Goal: Transaction & Acquisition: Purchase product/service

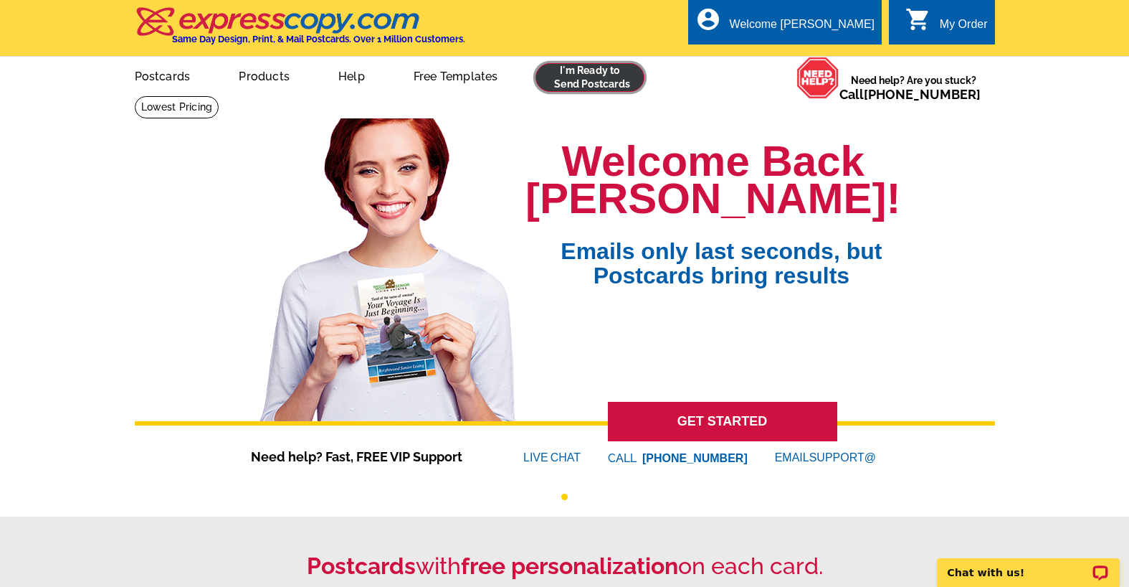
click at [595, 83] on link at bounding box center [591, 77] width 110 height 29
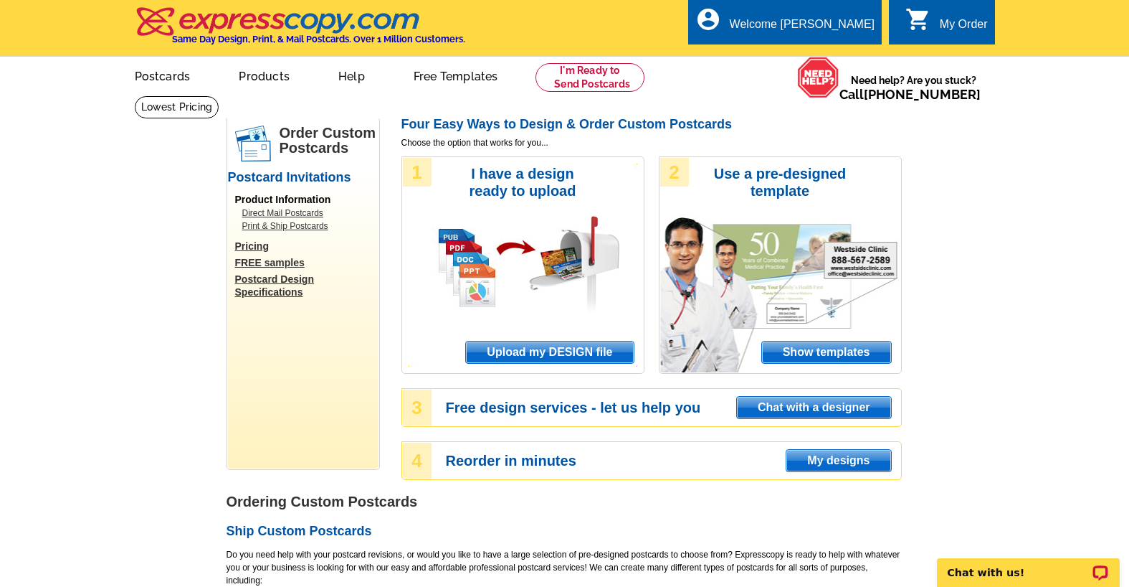
click at [544, 351] on span "Upload my DESIGN file" at bounding box center [549, 352] width 167 height 22
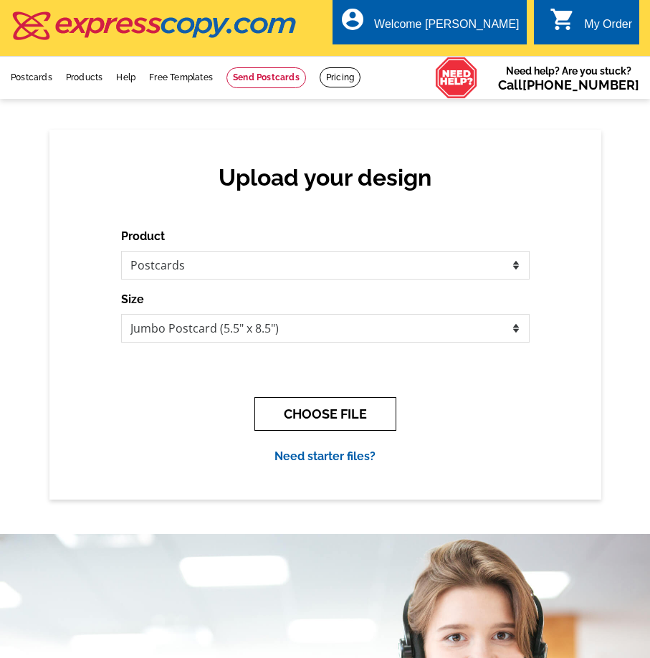
click at [292, 417] on button "CHOOSE FILE" at bounding box center [326, 414] width 142 height 34
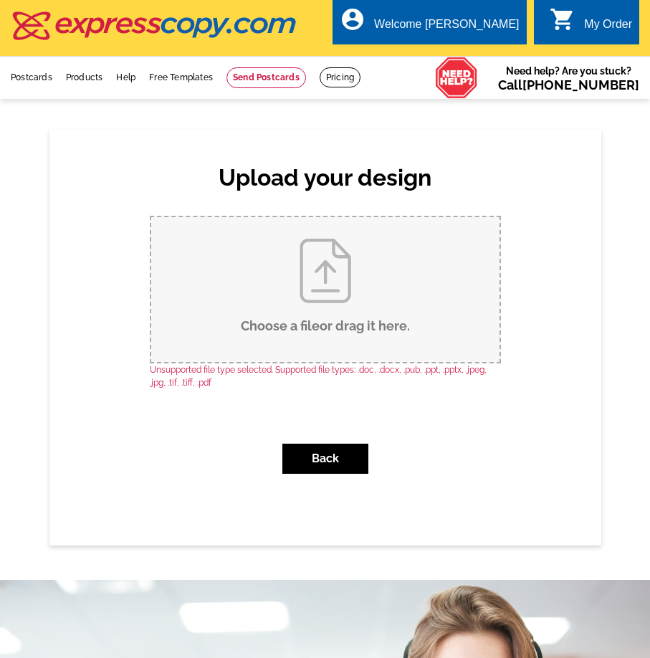
click at [123, 521] on div "Upload your design Product Please select the type of file... Postcards Business…" at bounding box center [325, 337] width 552 height 415
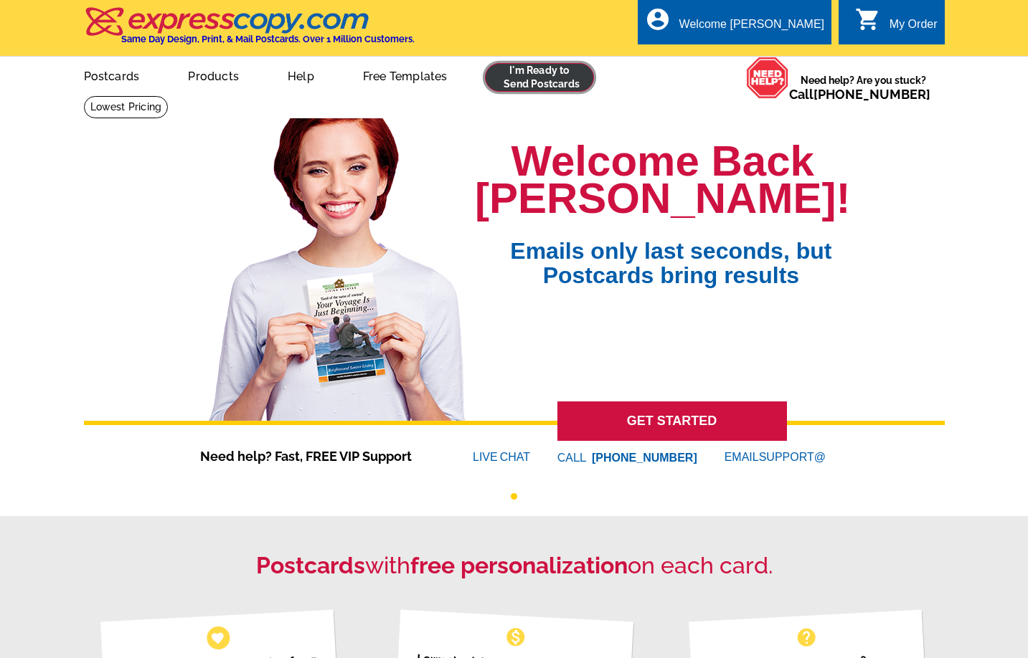
click at [545, 83] on link at bounding box center [540, 77] width 110 height 29
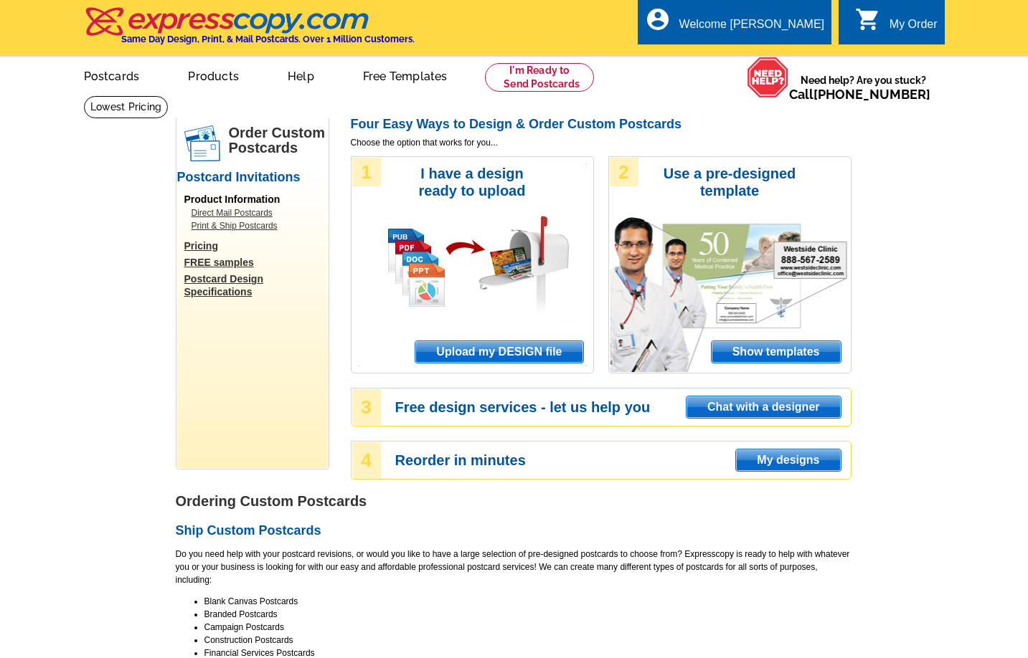
click at [457, 351] on span "Upload my DESIGN file" at bounding box center [498, 352] width 167 height 22
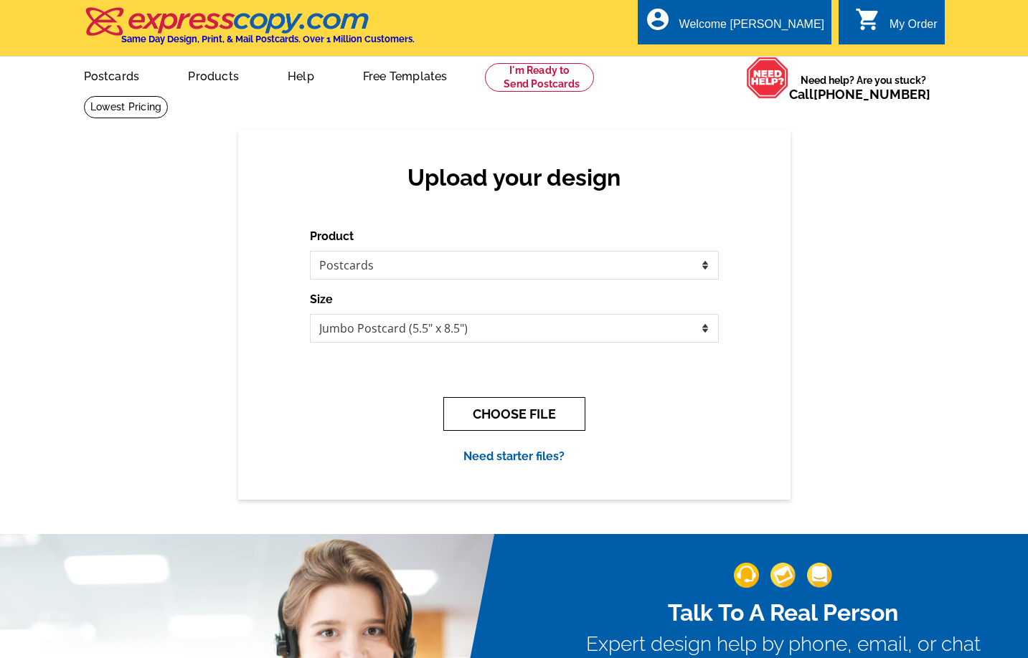
click at [529, 412] on button "CHOOSE FILE" at bounding box center [514, 414] width 142 height 34
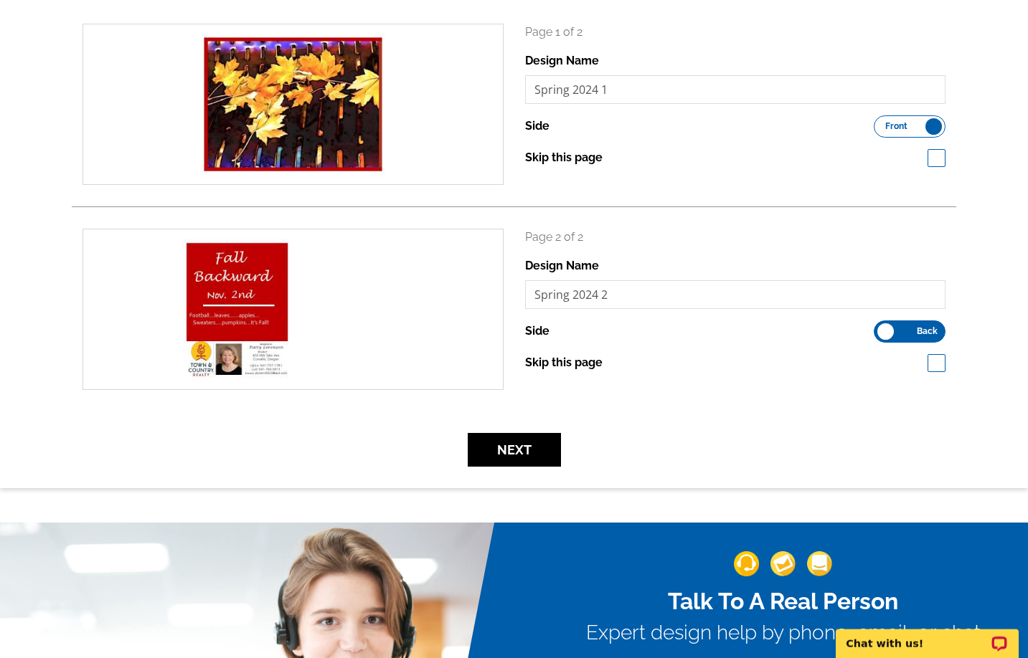
scroll to position [216, 0]
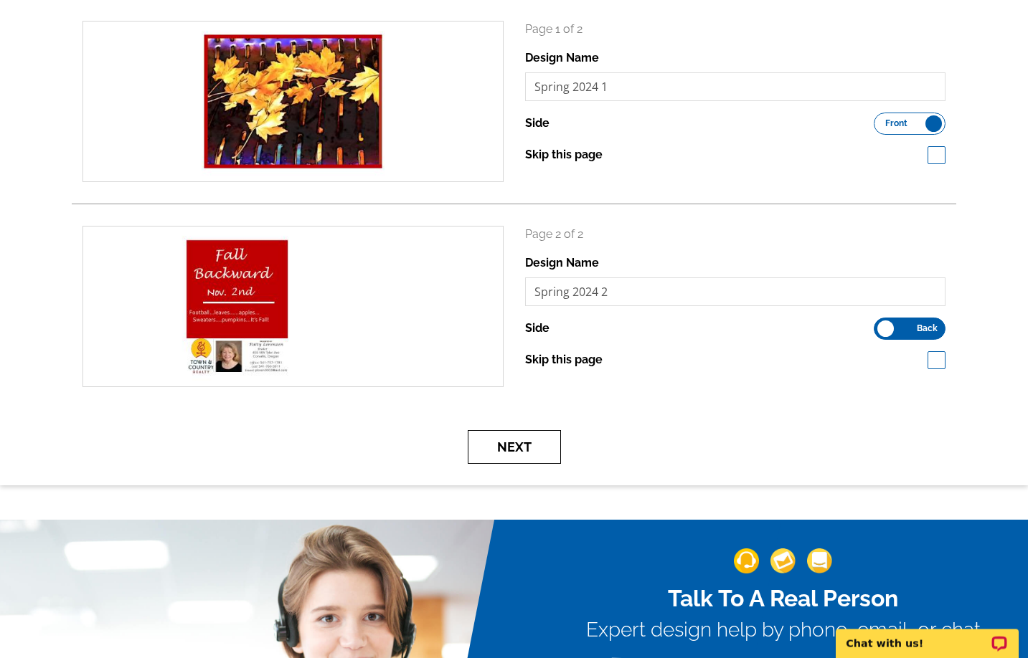
click at [491, 456] on button "Next" at bounding box center [514, 447] width 93 height 34
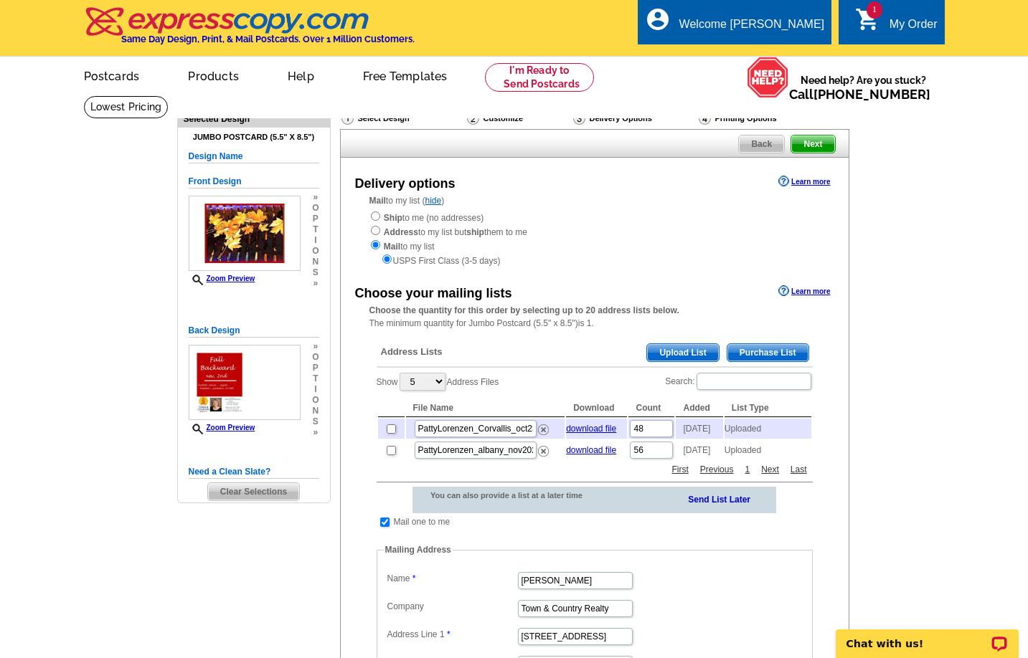
click at [688, 354] on span "Upload List" at bounding box center [682, 352] width 71 height 17
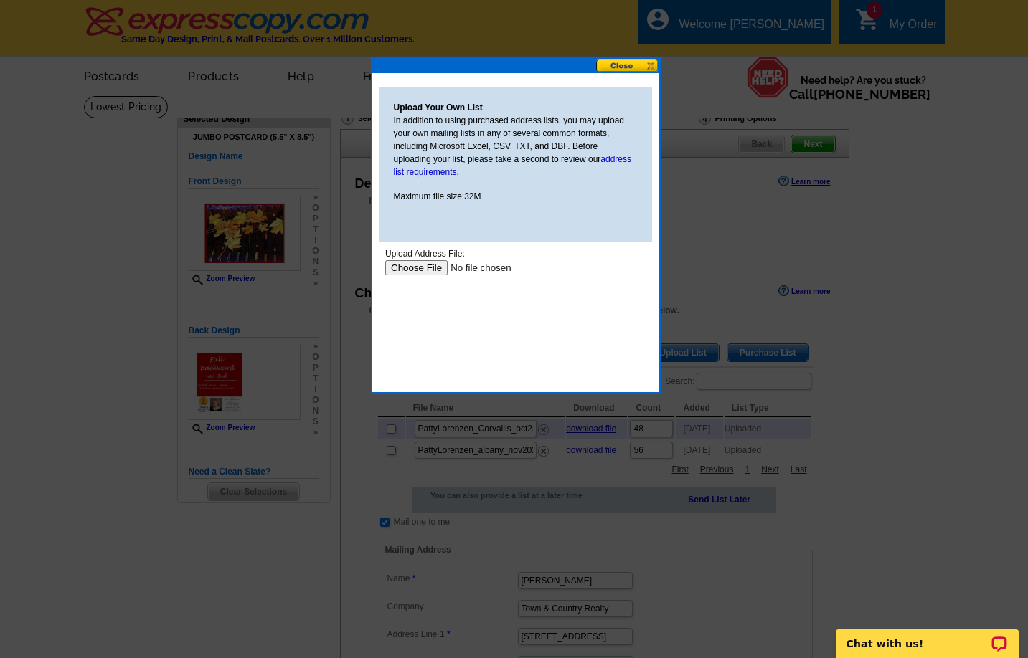
click at [407, 269] on input "file" at bounding box center [474, 267] width 181 height 15
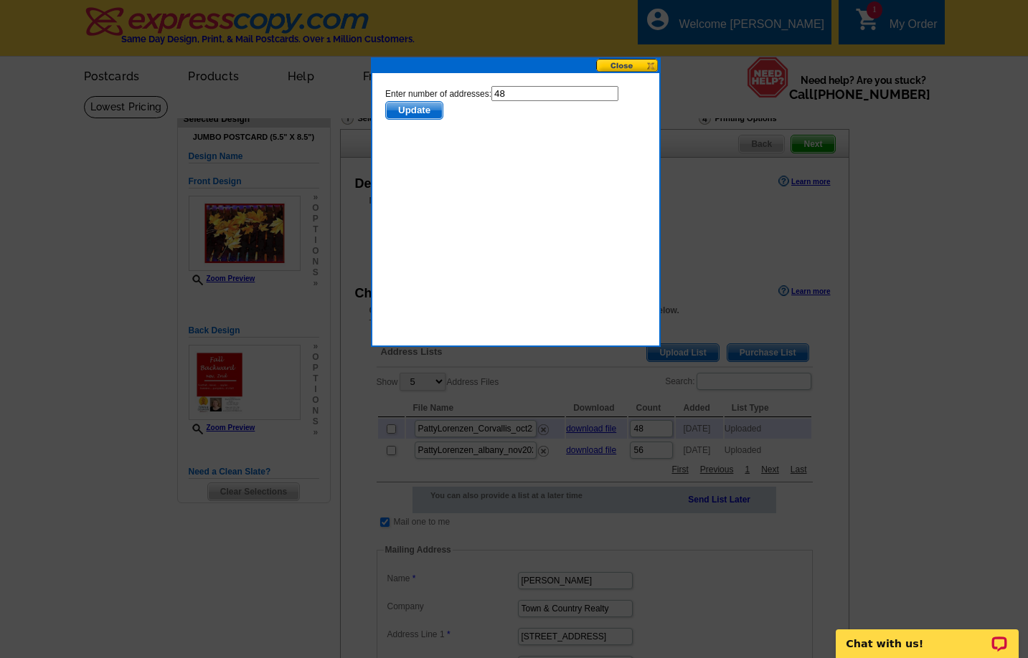
click at [633, 65] on button at bounding box center [627, 66] width 63 height 14
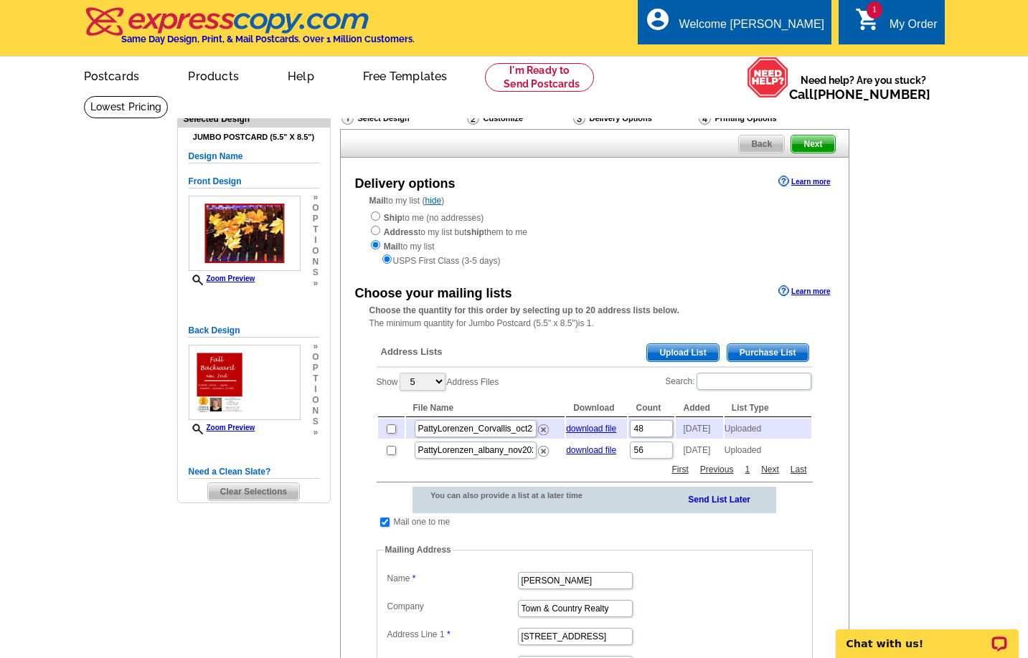
click at [669, 354] on span "Upload List" at bounding box center [682, 352] width 71 height 17
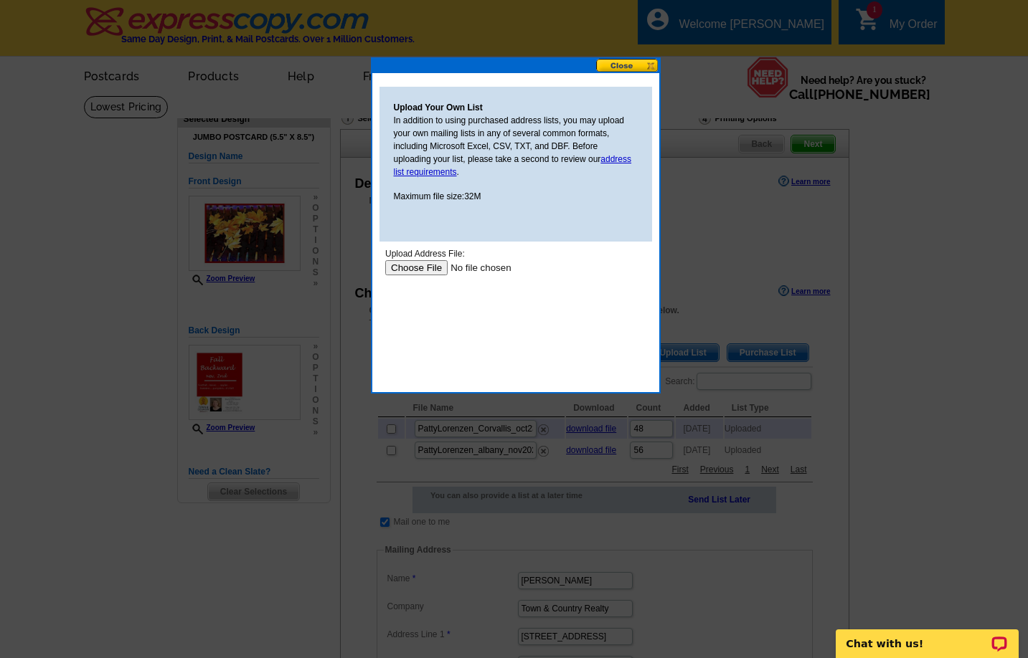
click at [420, 267] on input "file" at bounding box center [474, 267] width 181 height 15
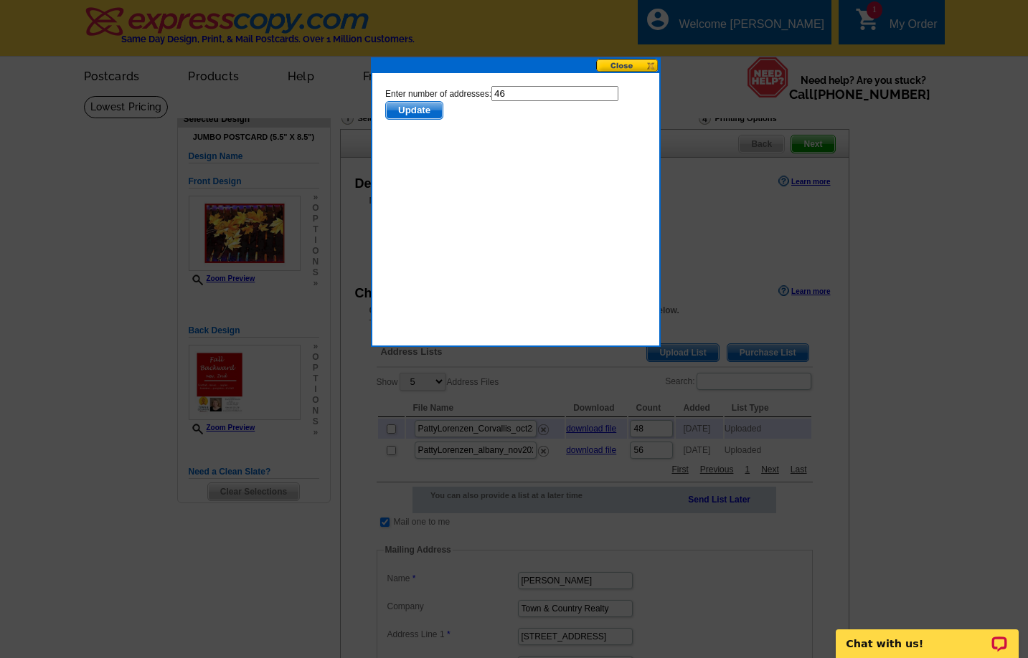
click at [632, 63] on button at bounding box center [627, 66] width 63 height 14
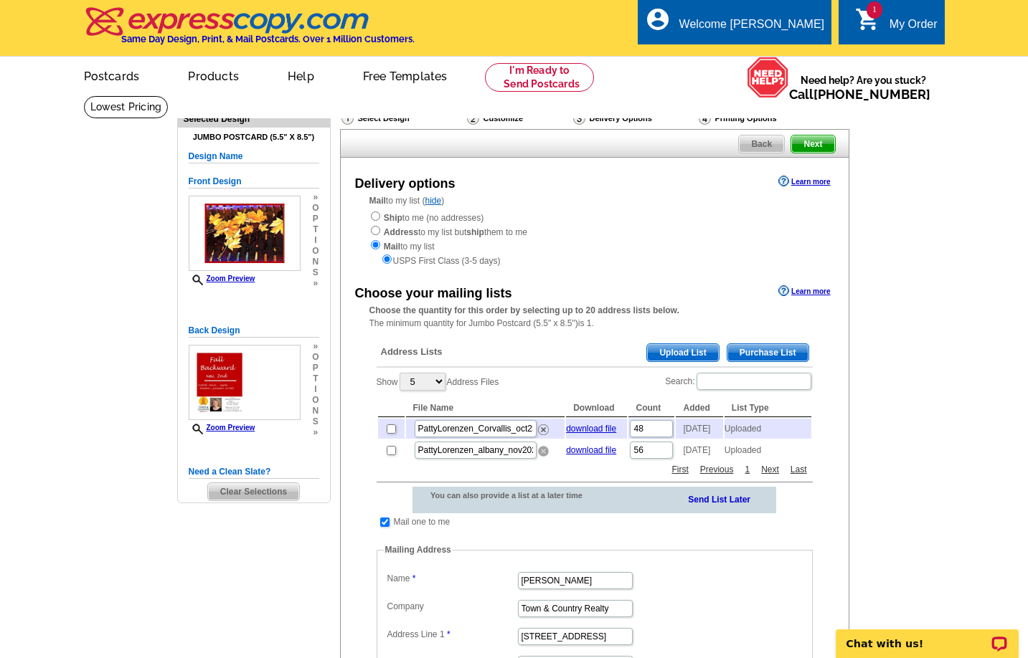
click at [546, 450] on img at bounding box center [543, 451] width 11 height 11
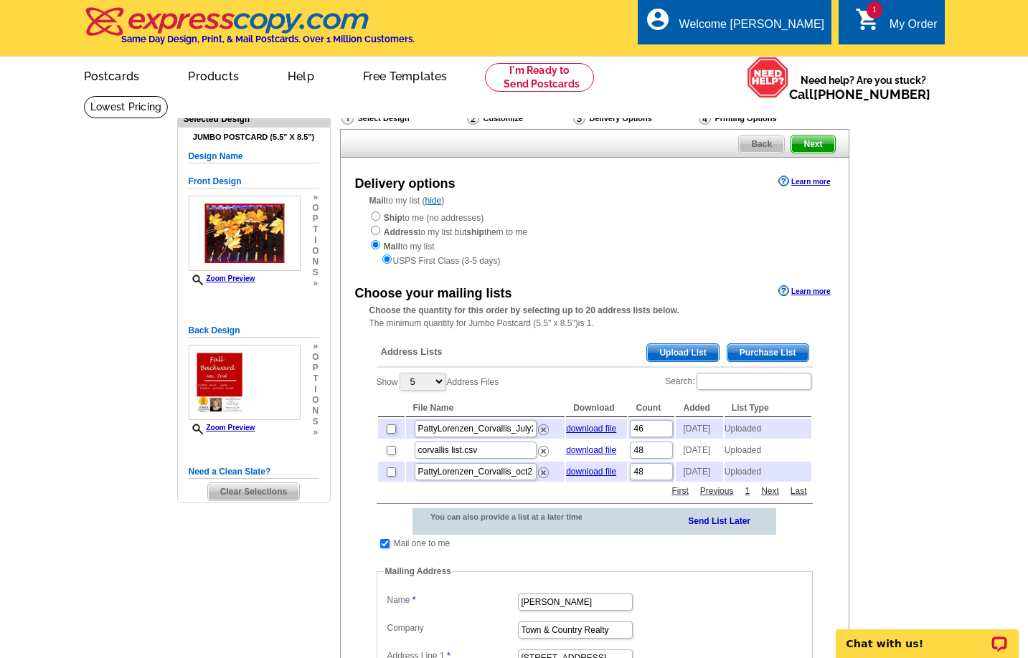
click at [392, 429] on input "checkbox" at bounding box center [391, 429] width 9 height 9
checkbox input "true"
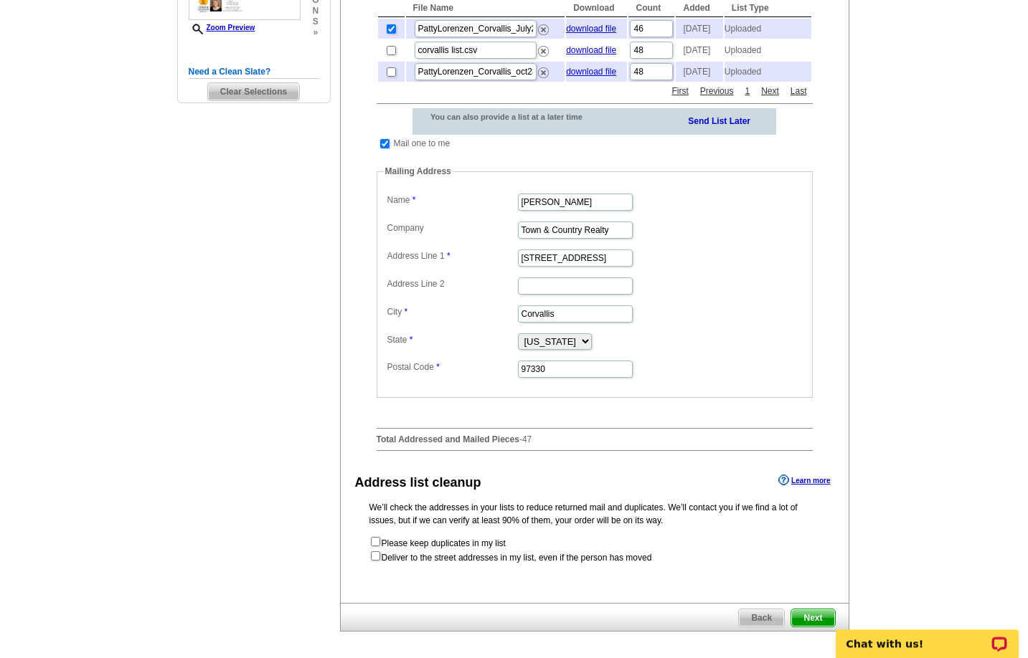
scroll to position [403, 0]
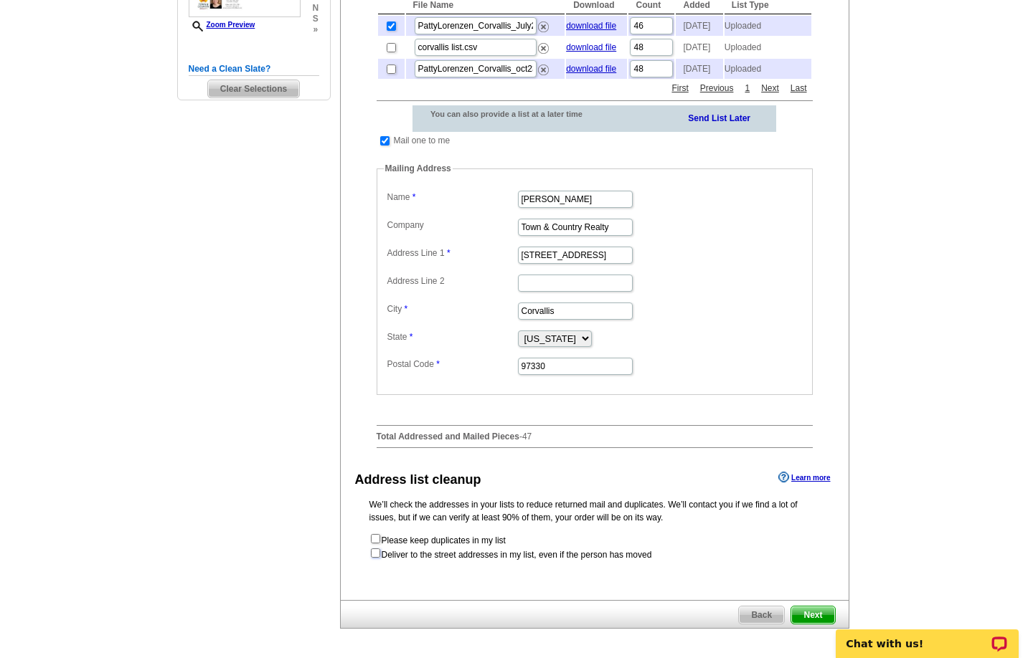
click at [375, 551] on input "checkbox" at bounding box center [375, 553] width 9 height 9
checkbox input "true"
radio input "true"
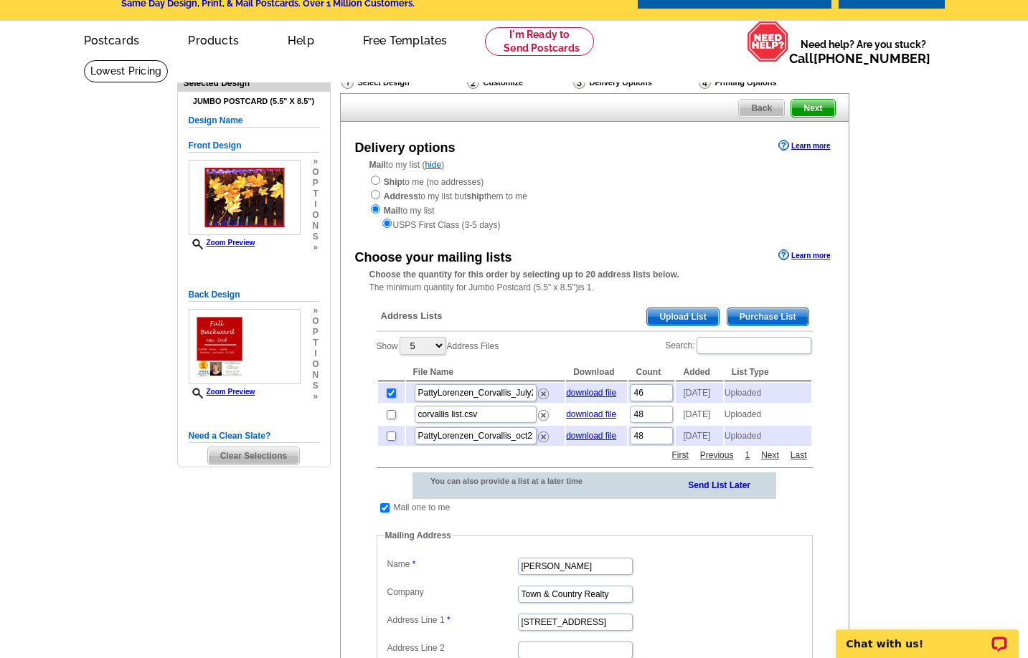
scroll to position [25, 0]
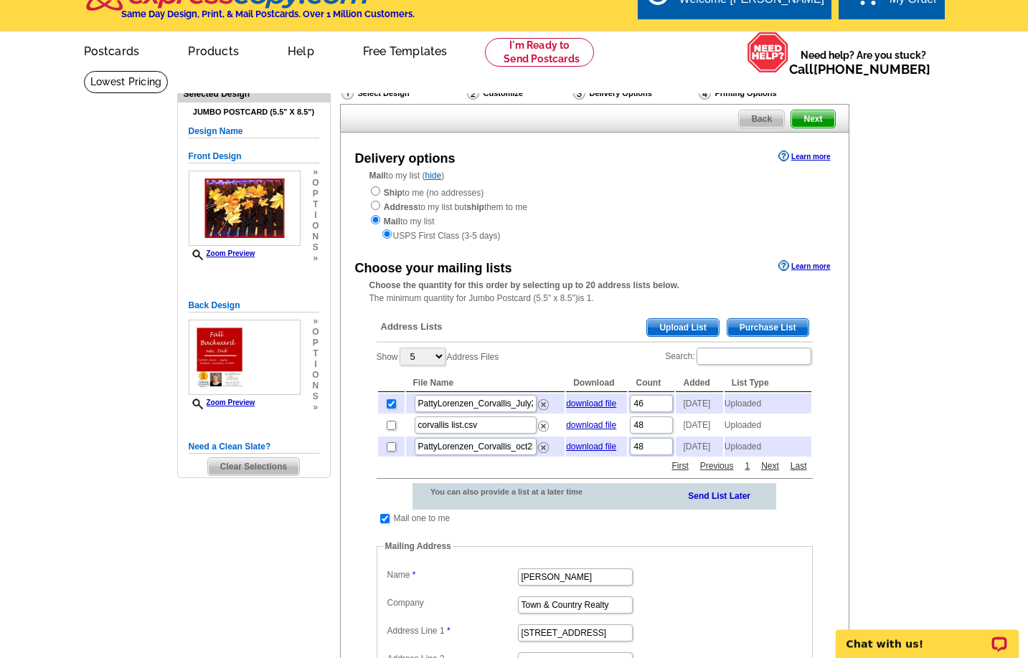
click at [824, 118] on span "Next" at bounding box center [812, 118] width 43 height 17
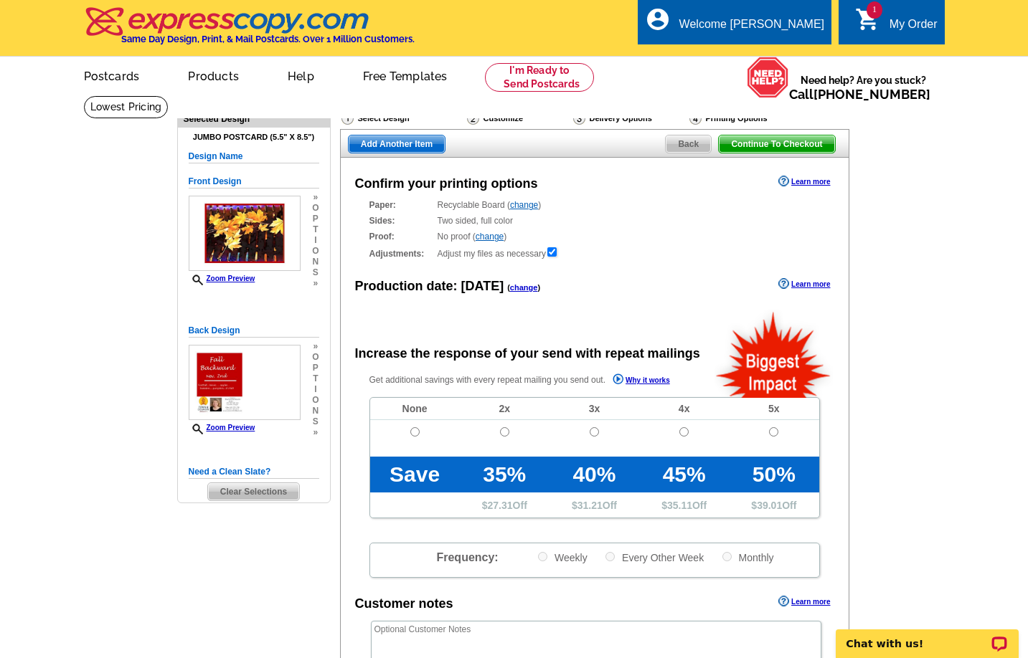
click at [523, 290] on link "change" at bounding box center [524, 287] width 28 height 9
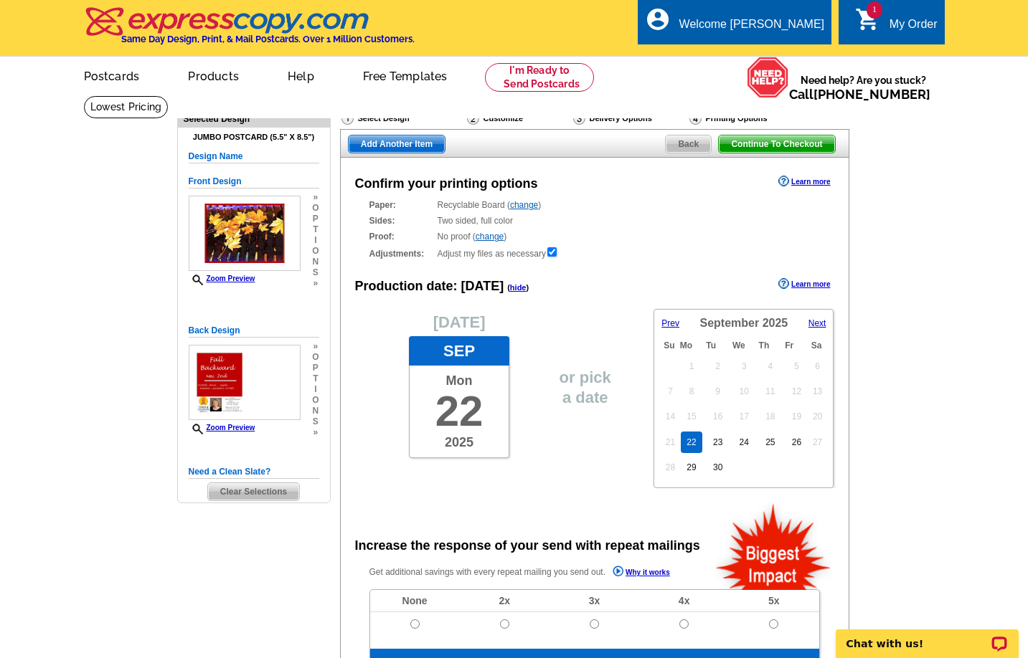
click at [815, 321] on span "Next" at bounding box center [817, 323] width 18 height 10
click at [790, 470] on link "31" at bounding box center [796, 468] width 21 height 22
click at [766, 468] on link "30" at bounding box center [769, 468] width 21 height 22
click at [793, 146] on span "Continue To Checkout" at bounding box center [776, 144] width 115 height 17
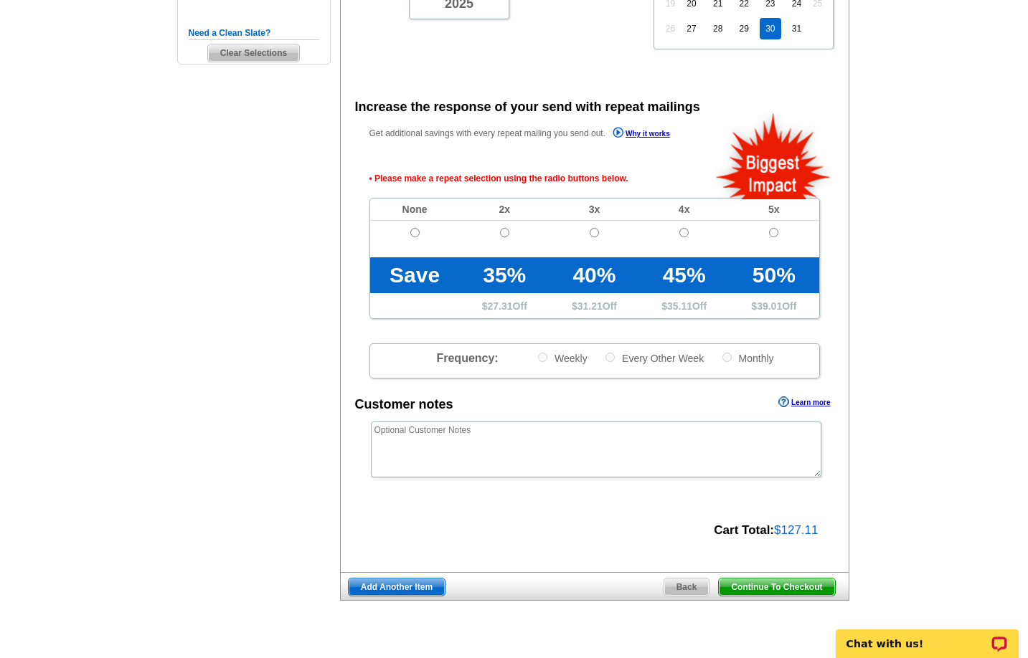
scroll to position [552, 0]
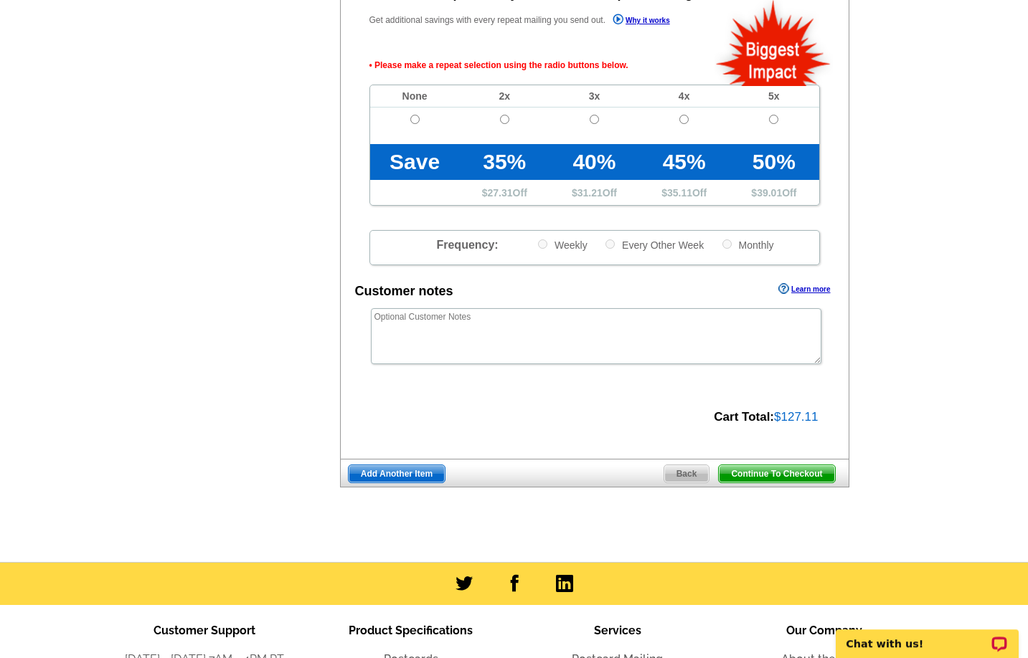
click at [792, 476] on span "Continue To Checkout" at bounding box center [776, 473] width 115 height 17
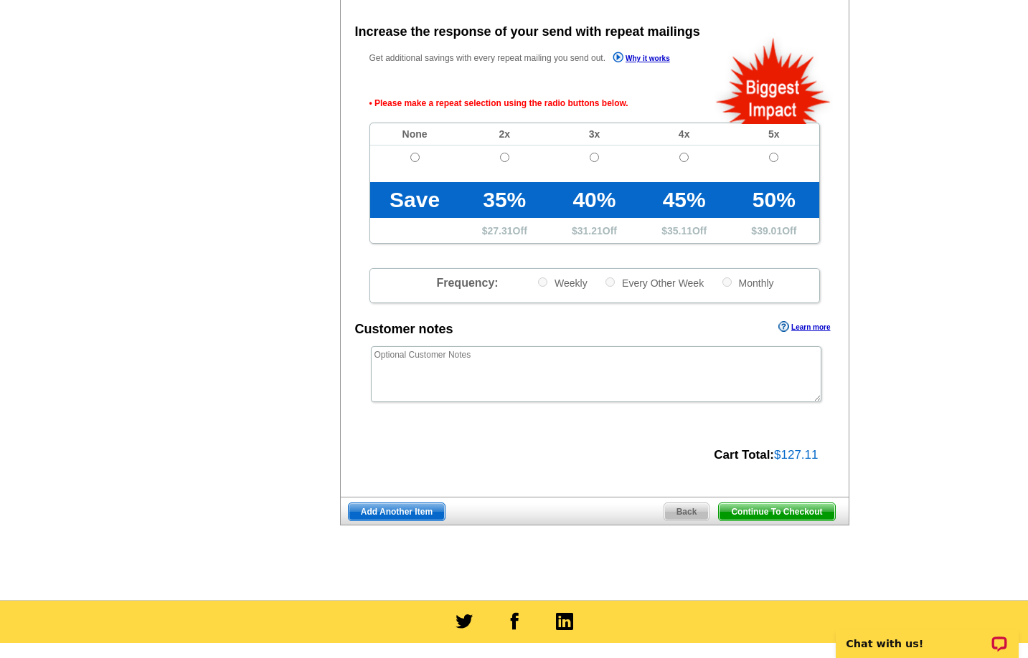
scroll to position [513, 0]
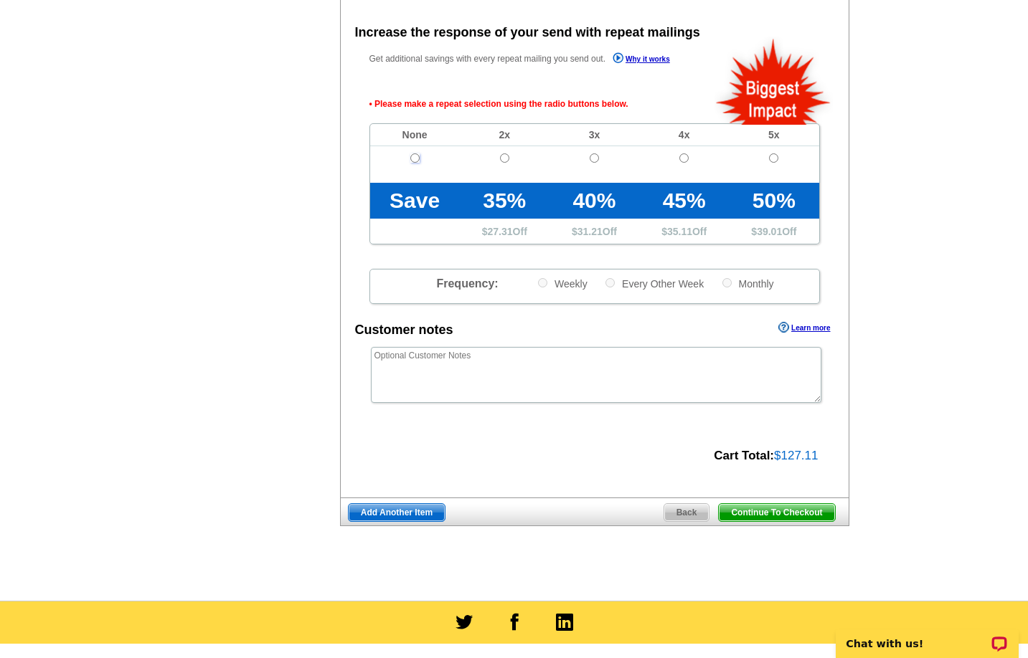
click at [412, 161] on input "radio" at bounding box center [414, 157] width 9 height 9
radio input "true"
click at [764, 511] on span "Continue To Checkout" at bounding box center [776, 512] width 115 height 17
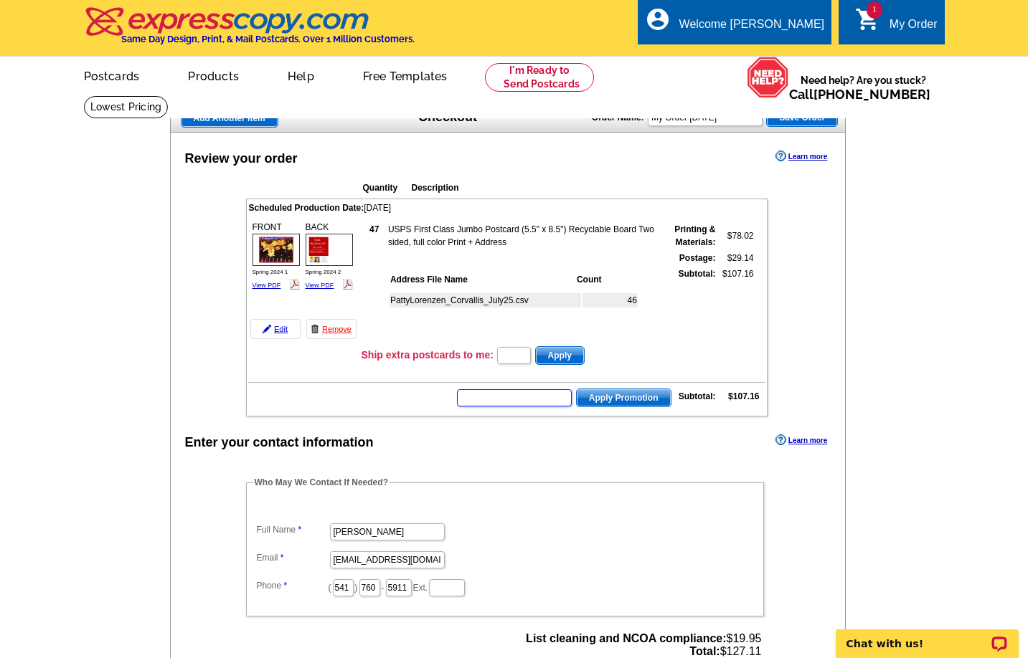
click at [495, 403] on input "text" at bounding box center [514, 397] width 115 height 17
type input "SMS40"
click at [608, 397] on span "Apply Promotion" at bounding box center [624, 397] width 94 height 17
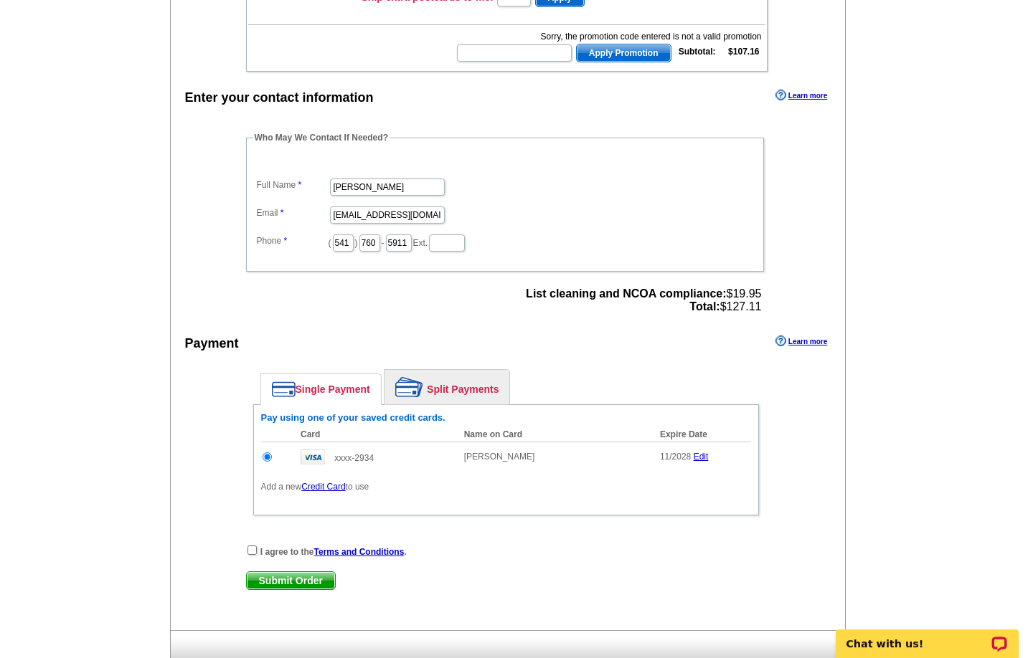
scroll to position [407, 0]
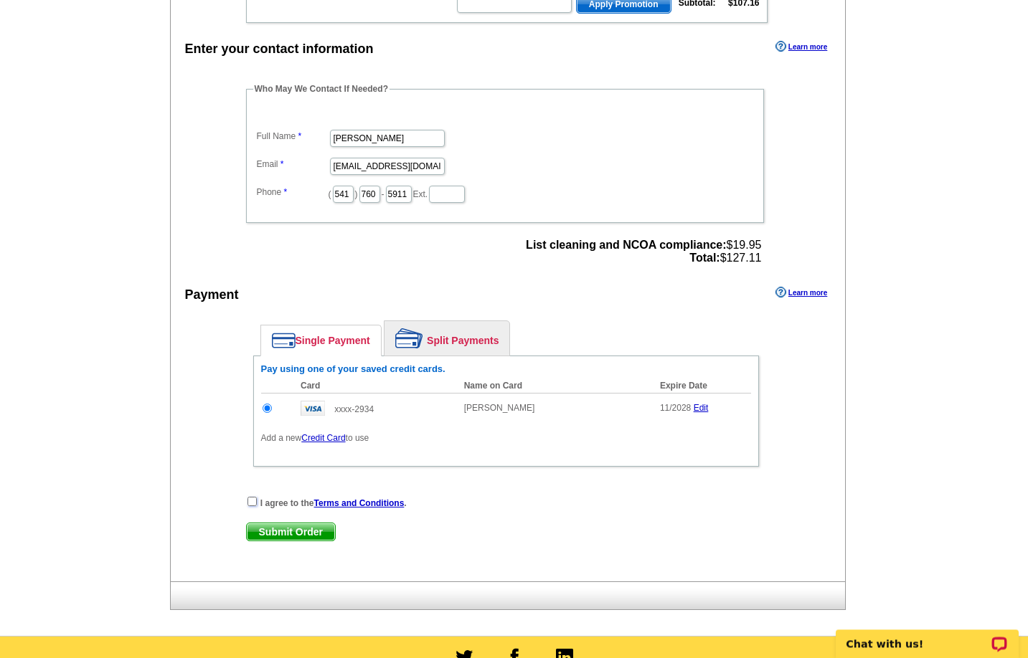
click at [255, 506] on input "checkbox" at bounding box center [251, 501] width 9 height 9
checkbox input "true"
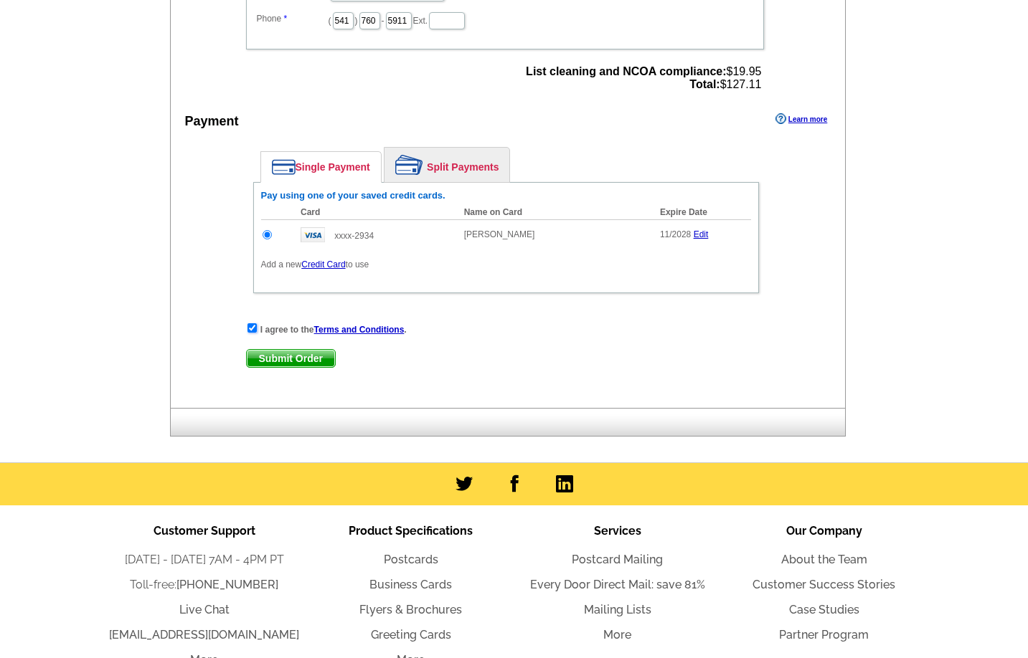
scroll to position [605, 0]
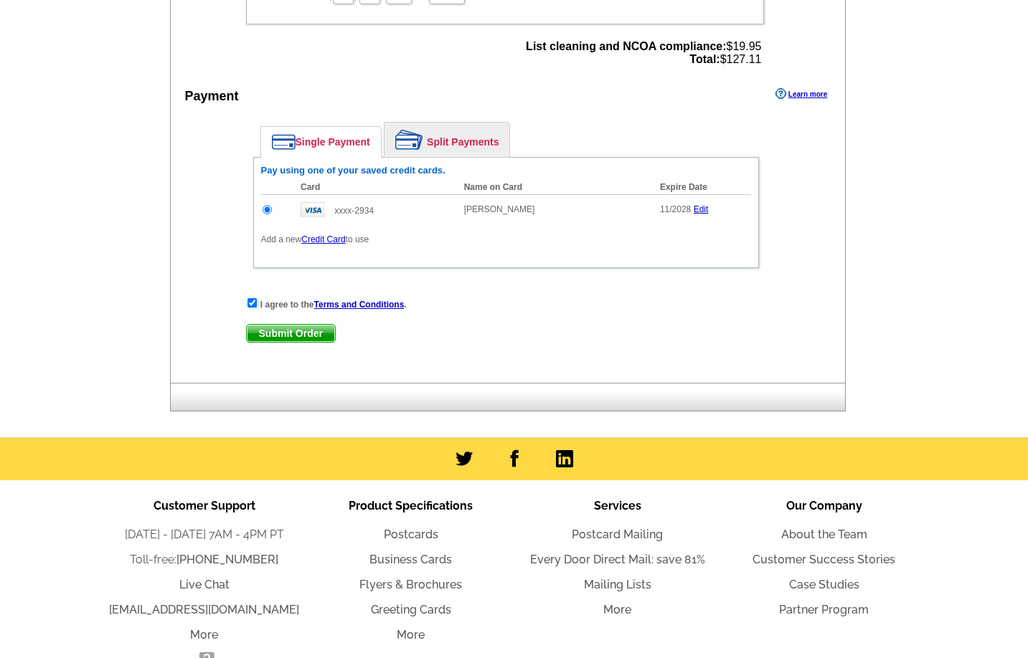
click at [323, 245] on link "Credit Card" at bounding box center [323, 239] width 44 height 10
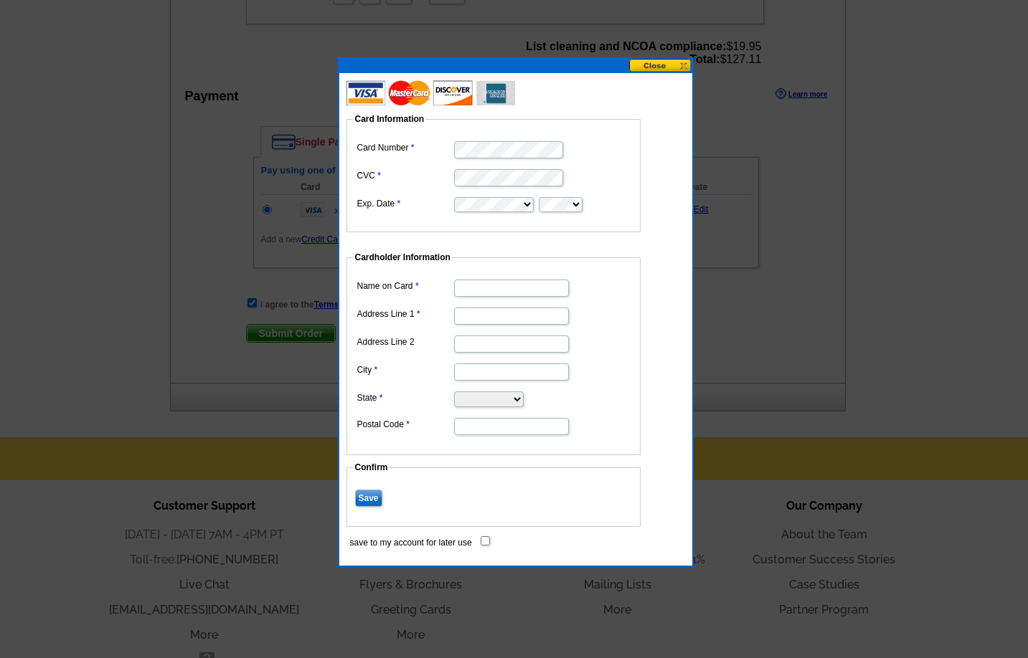
type input "[PERSON_NAME]"
click at [590, 138] on fieldset "Card Information Card Number CVC Exp. Date" at bounding box center [493, 173] width 294 height 120
click at [509, 308] on input "Address Line 1" at bounding box center [511, 316] width 115 height 17
type input "[STREET_ADDRESS]"
type input "Corvallis"
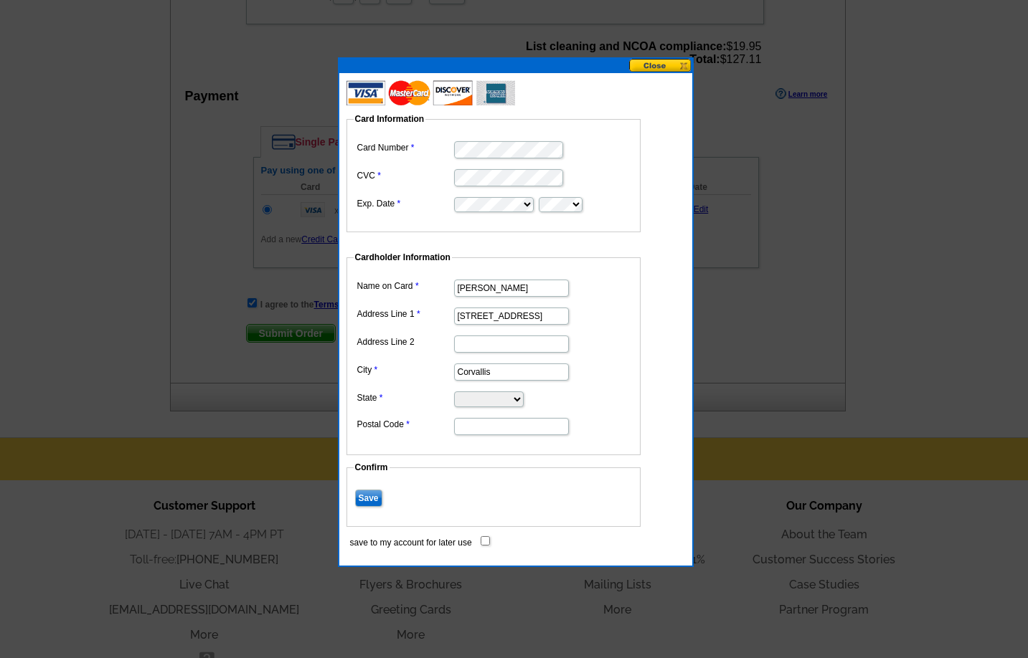
select select "OR"
type input "97330"
click at [364, 501] on input "Save" at bounding box center [368, 498] width 27 height 17
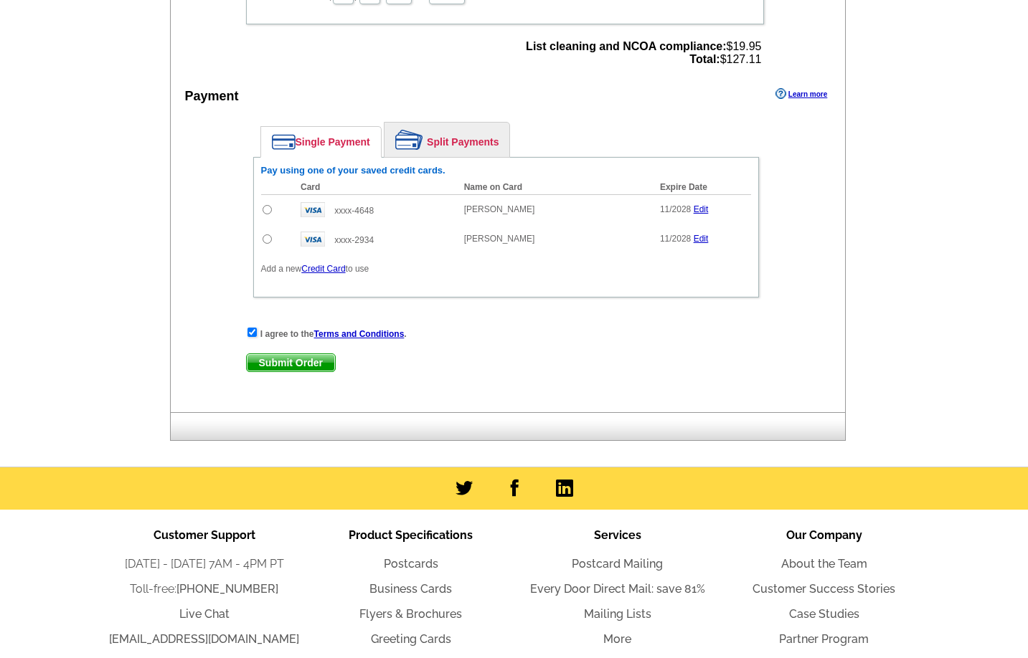
click at [266, 214] on input "radio" at bounding box center [266, 209] width 9 height 9
radio input "true"
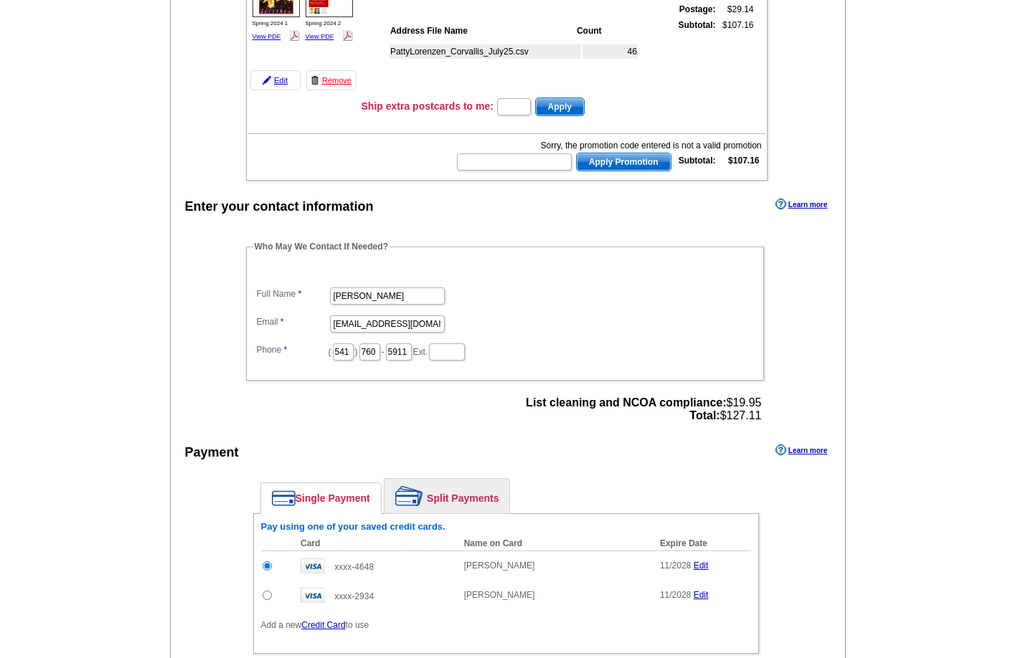
scroll to position [251, 0]
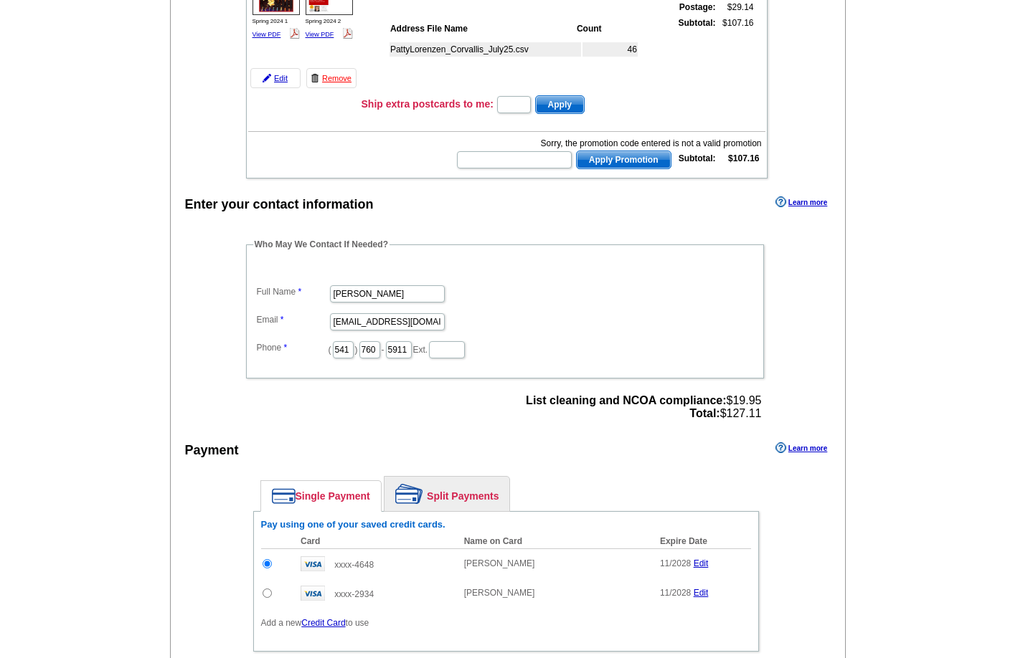
click at [262, 559] on input "radio" at bounding box center [266, 563] width 9 height 9
click at [503, 163] on input "text" at bounding box center [514, 159] width 115 height 17
type input "SMS40m"
click at [625, 164] on span "Apply Promotion" at bounding box center [624, 159] width 94 height 17
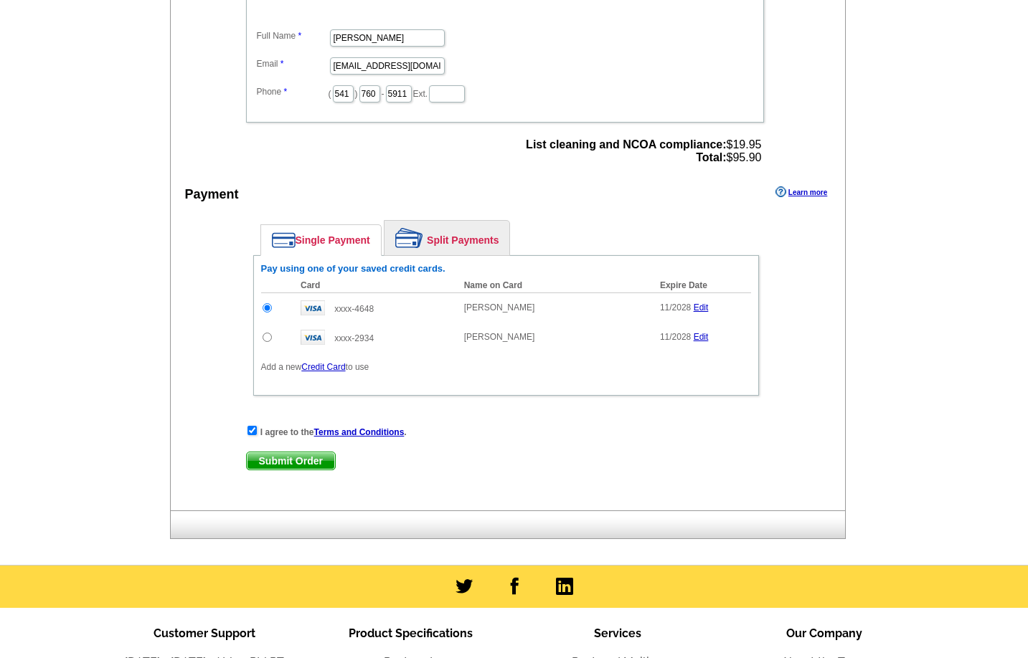
scroll to position [547, 0]
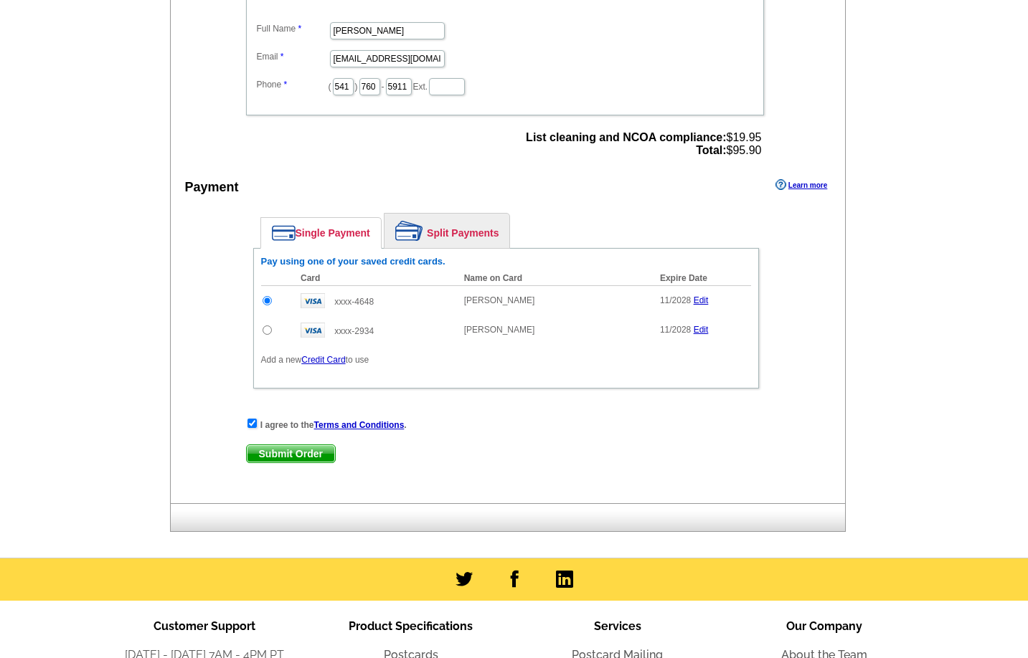
click at [298, 458] on span "Submit Order" at bounding box center [291, 453] width 88 height 17
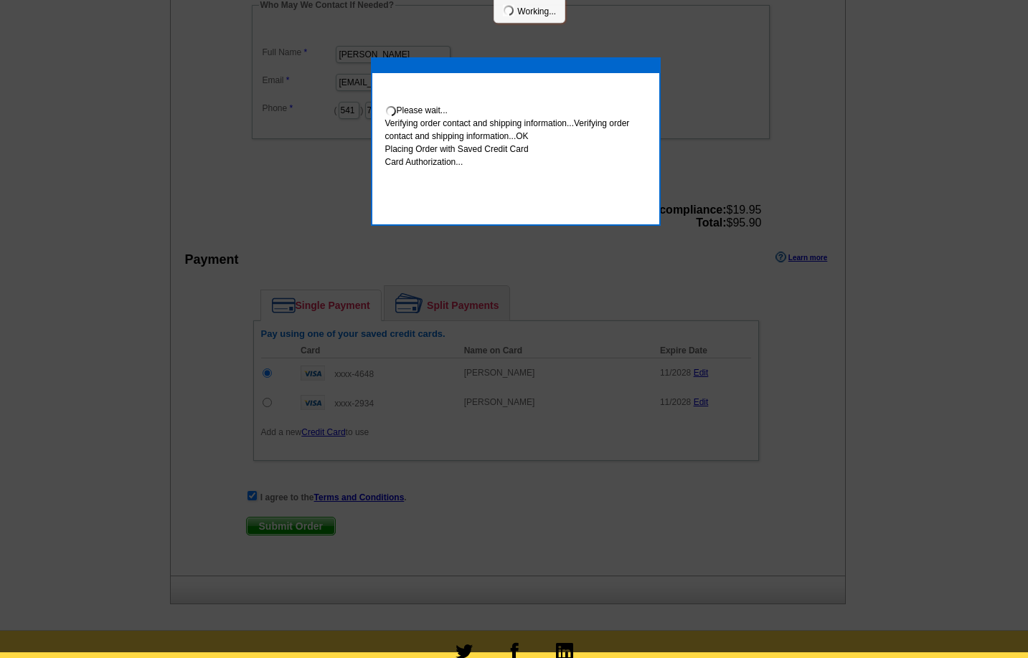
scroll to position [541, 0]
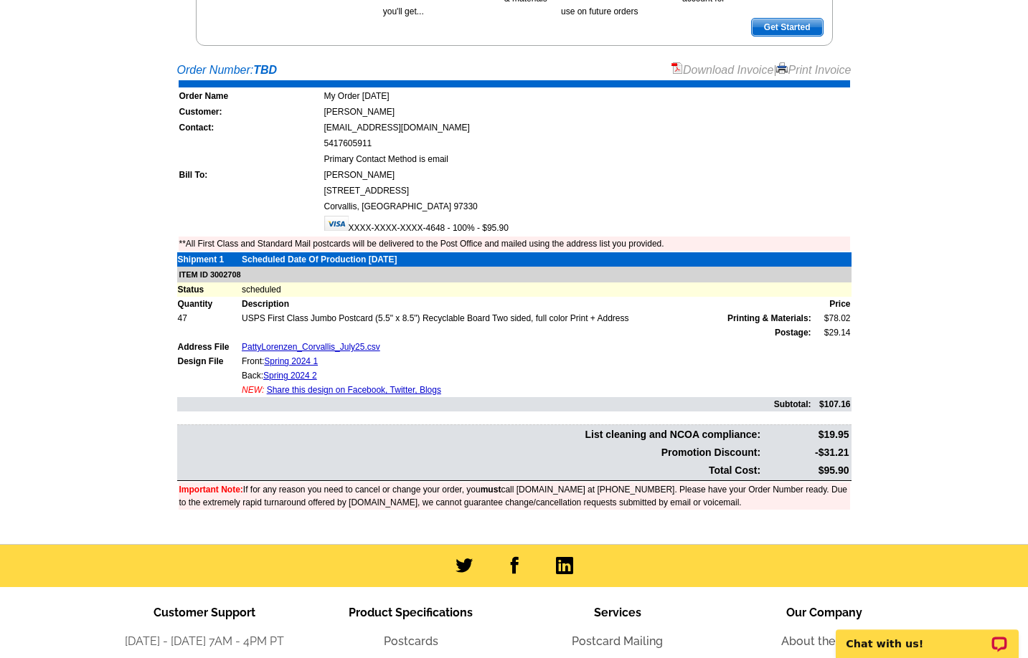
scroll to position [242, 0]
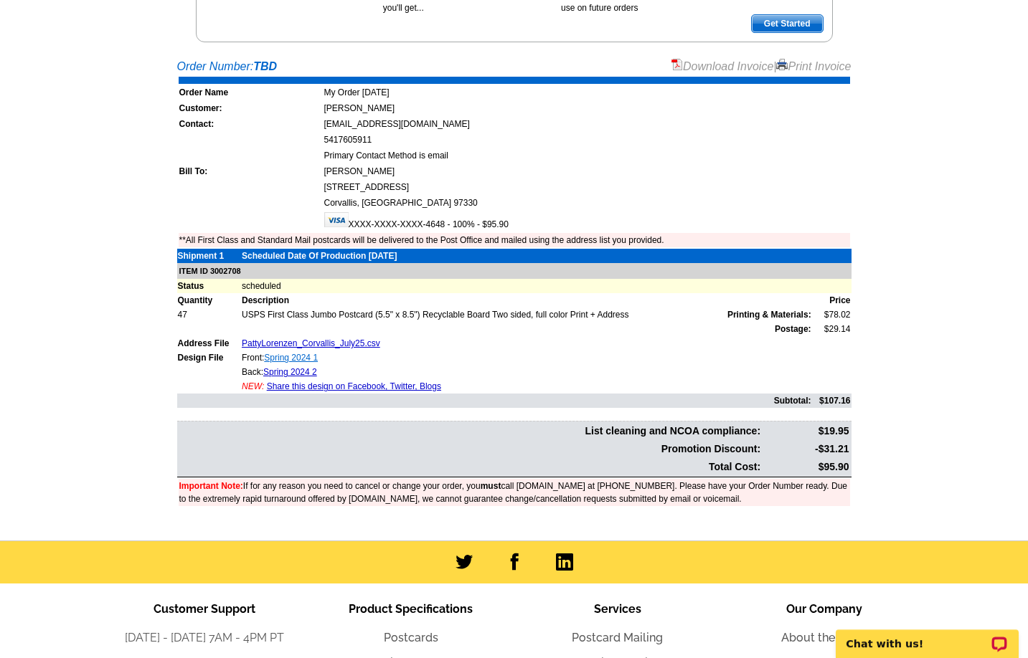
click at [293, 359] on link "Spring 2024 1" at bounding box center [291, 358] width 54 height 10
click at [287, 370] on link "Spring 2024 2" at bounding box center [290, 372] width 54 height 10
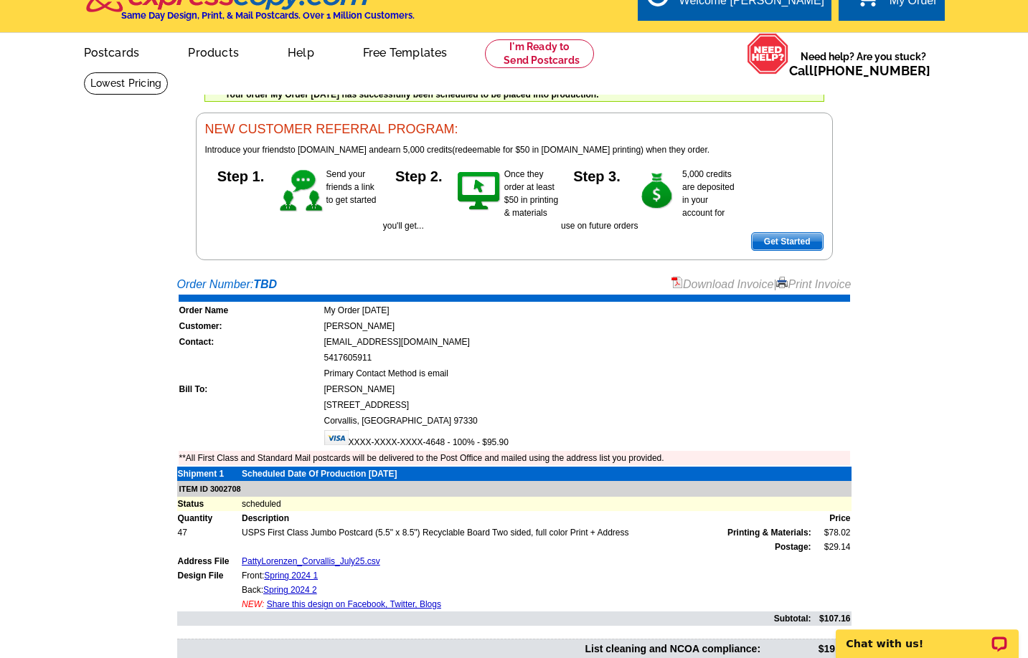
scroll to position [0, 0]
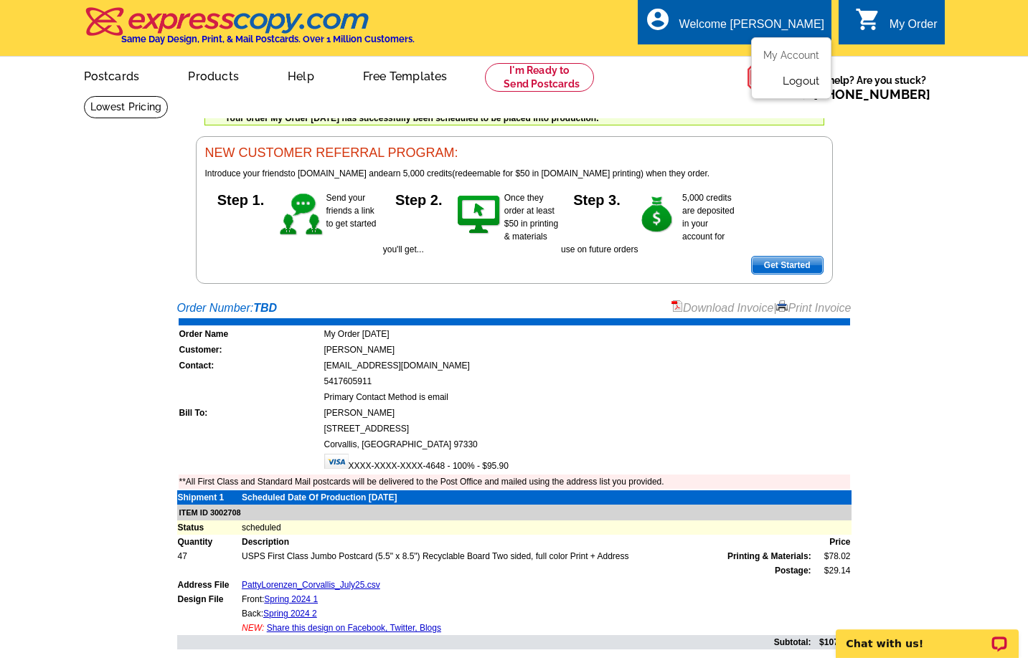
click at [795, 84] on link "Logout" at bounding box center [800, 81] width 37 height 13
